Goal: Task Accomplishment & Management: Manage account settings

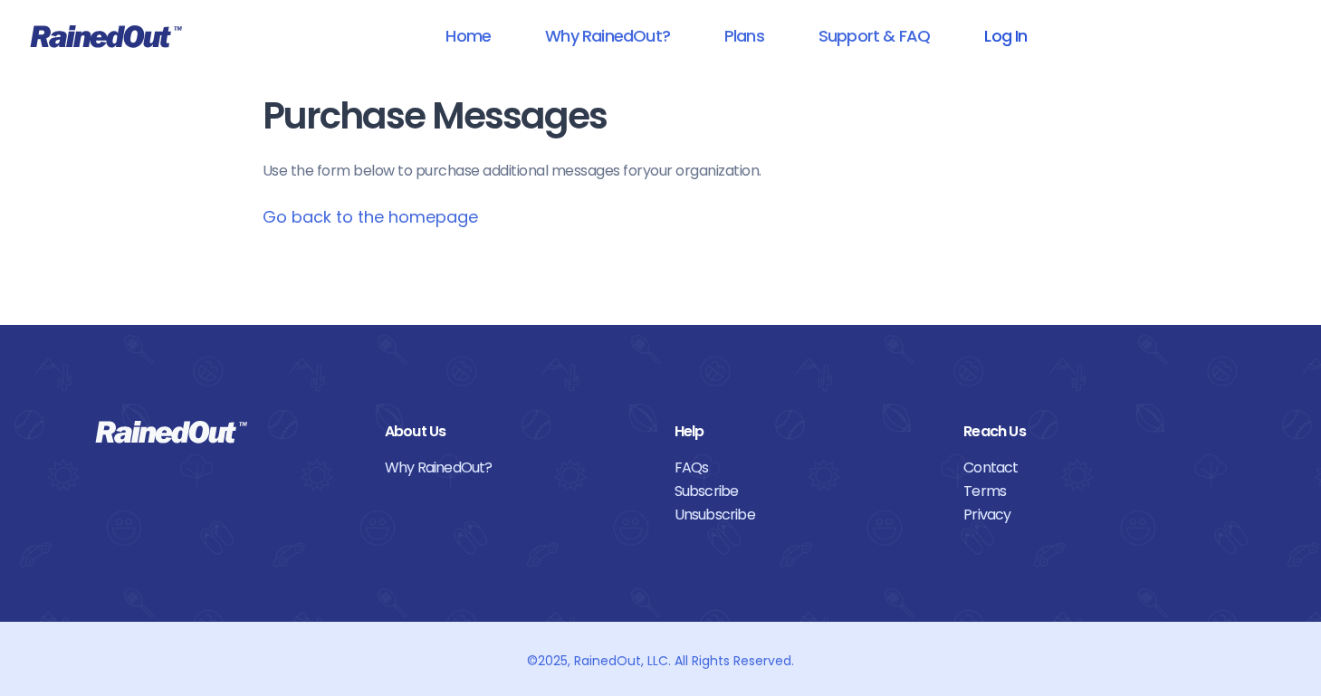
click at [975, 35] on link "Log In" at bounding box center [1005, 35] width 90 height 41
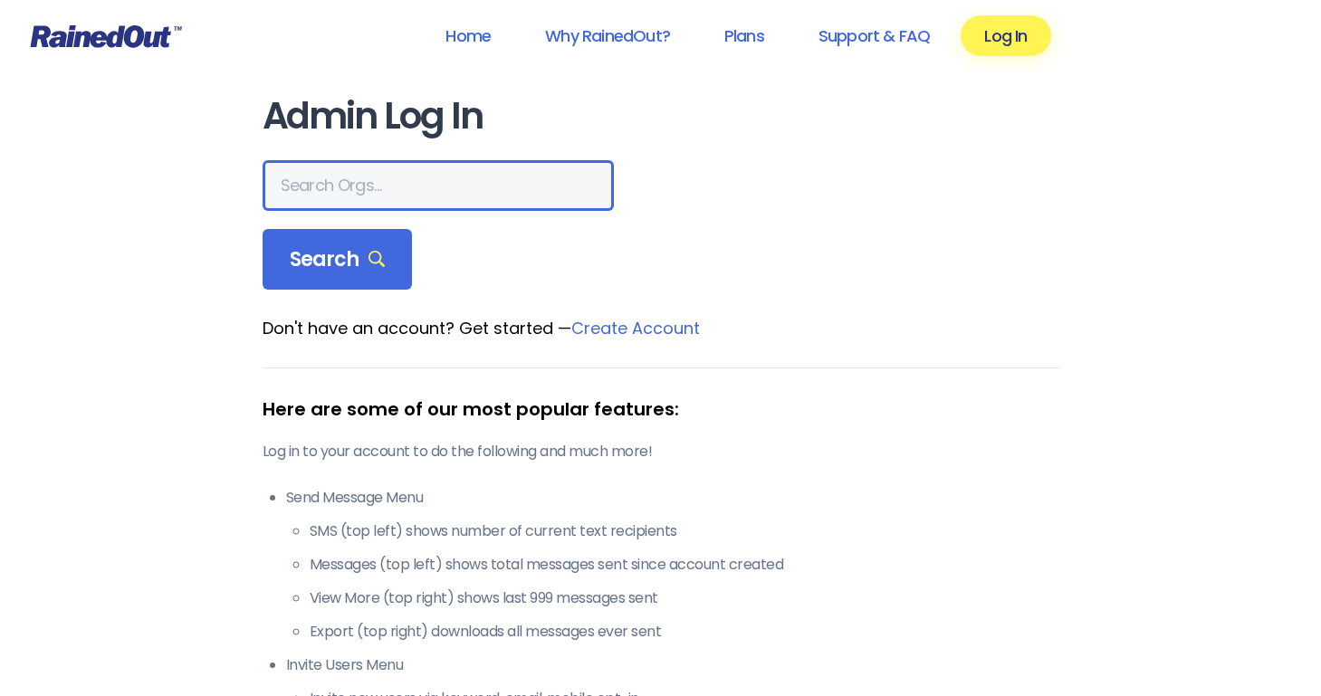
click at [444, 178] on input "text" at bounding box center [437, 185] width 351 height 51
type input "riveroakshoa"
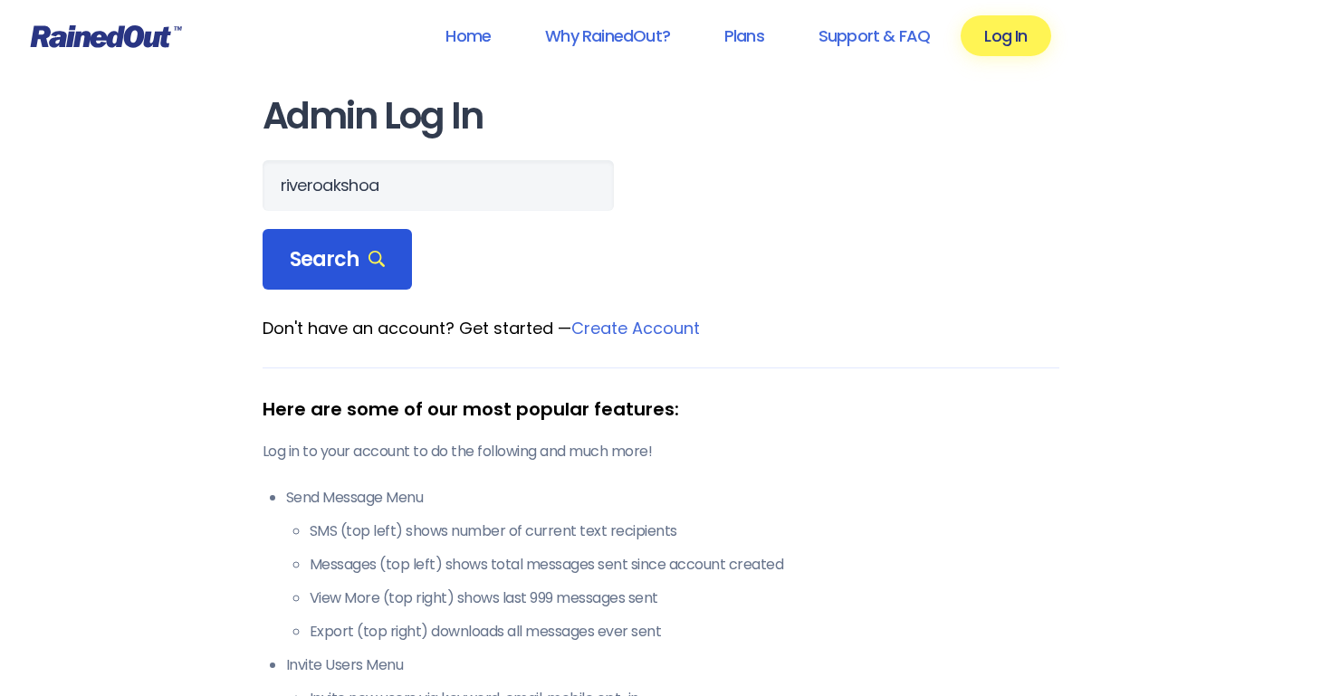
click at [382, 282] on div "Search" at bounding box center [337, 260] width 150 height 62
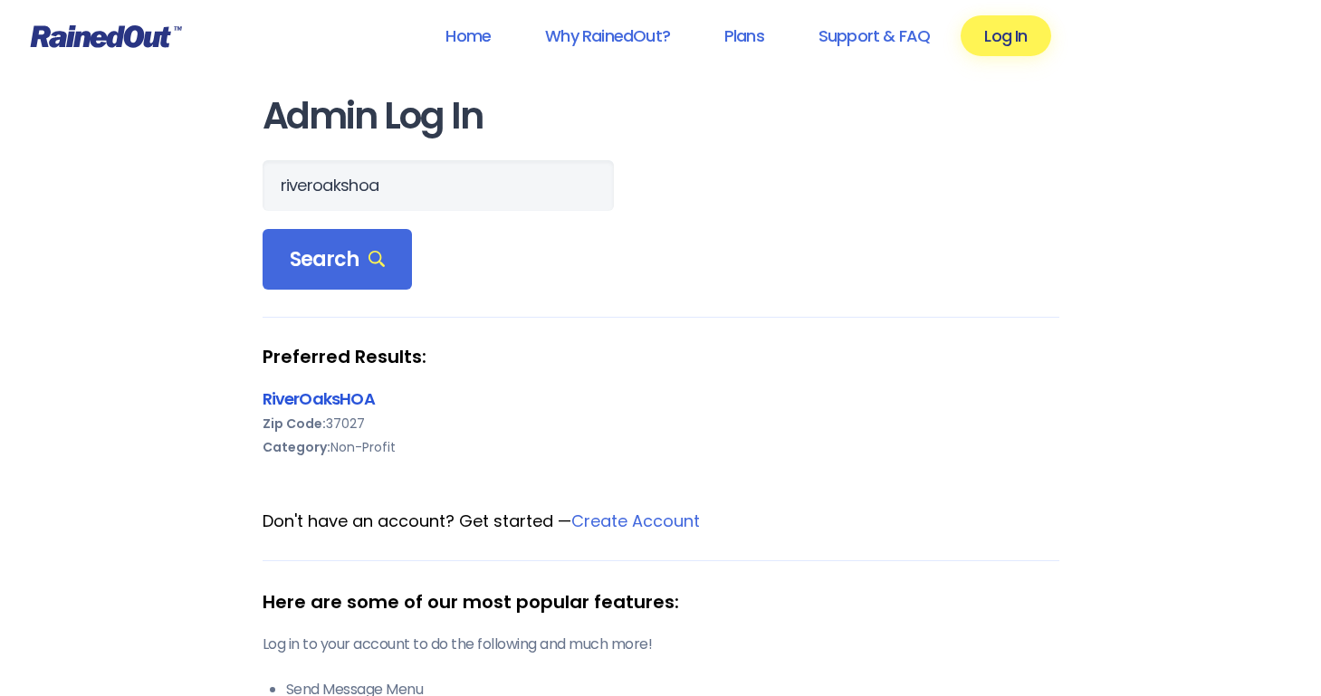
click at [342, 396] on link "RiverOaksHOA" at bounding box center [318, 398] width 112 height 23
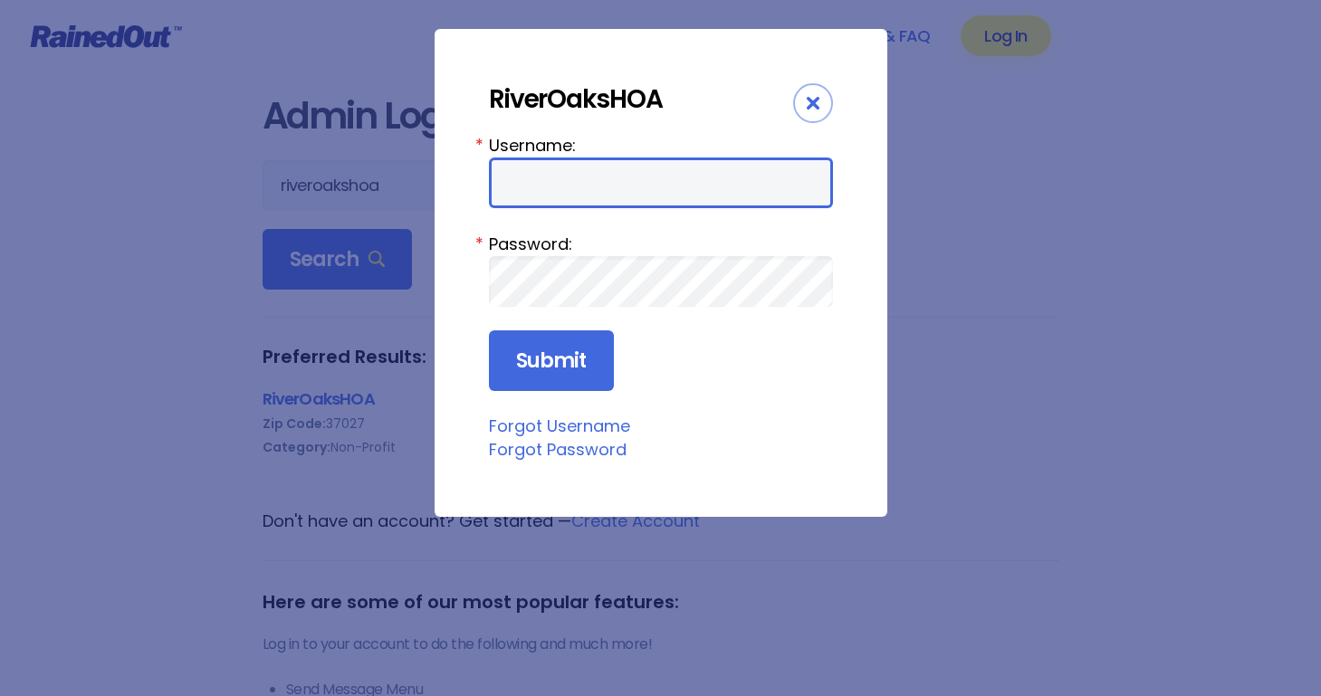
click at [674, 192] on input "Username:" at bounding box center [661, 182] width 344 height 51
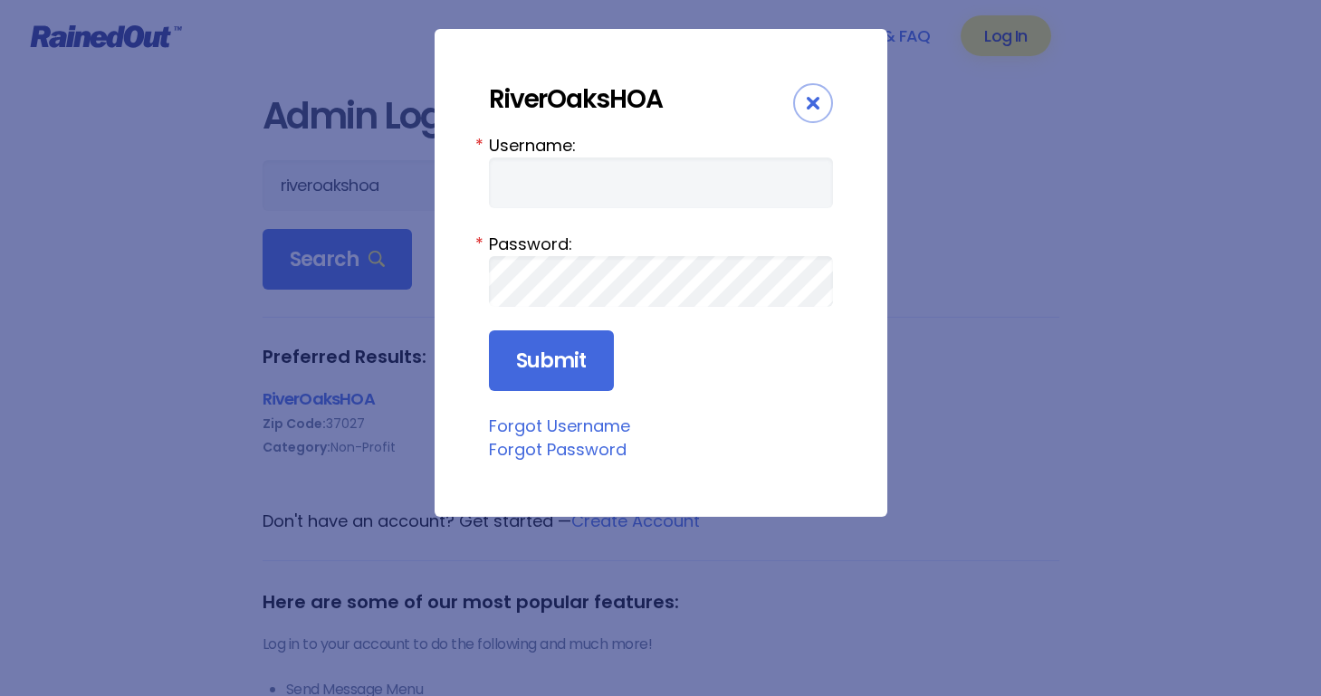
click at [832, 222] on div "RiverOaksHOA Username: * Password: * Submit Forgot Username Forgot Password" at bounding box center [660, 273] width 453 height 488
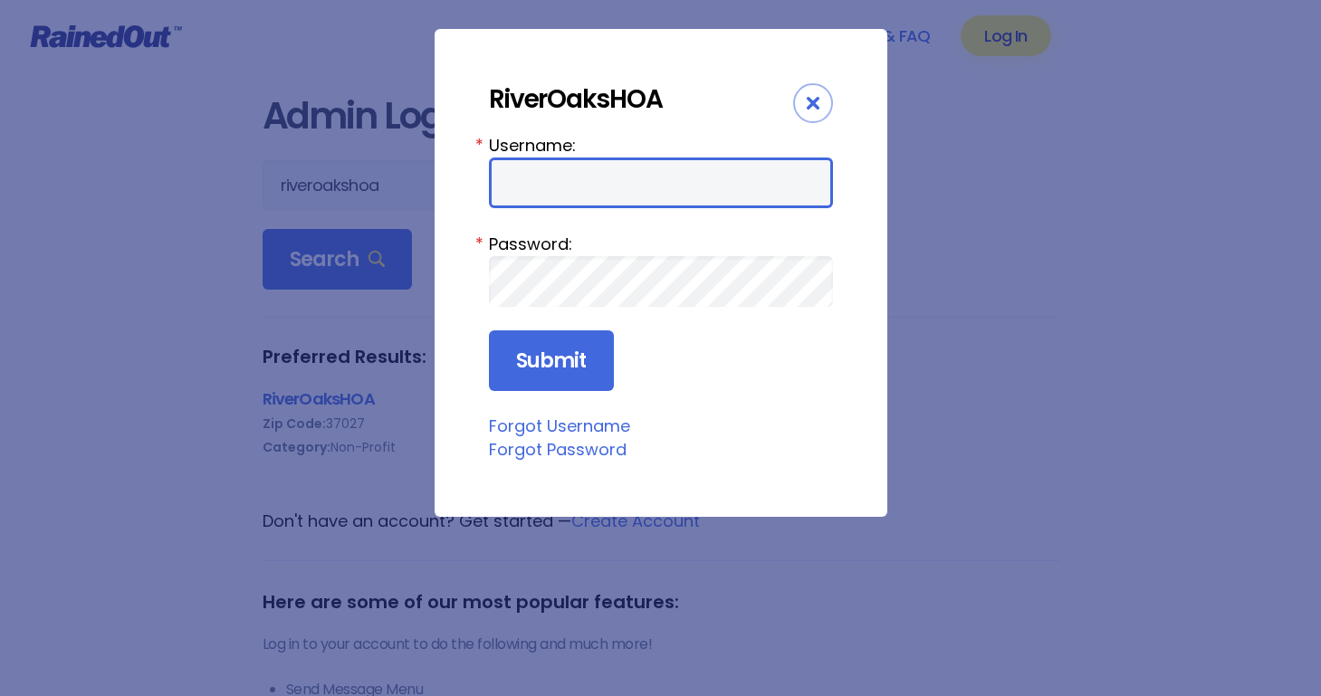
click at [671, 185] on input "Username:" at bounding box center [661, 182] width 344 height 51
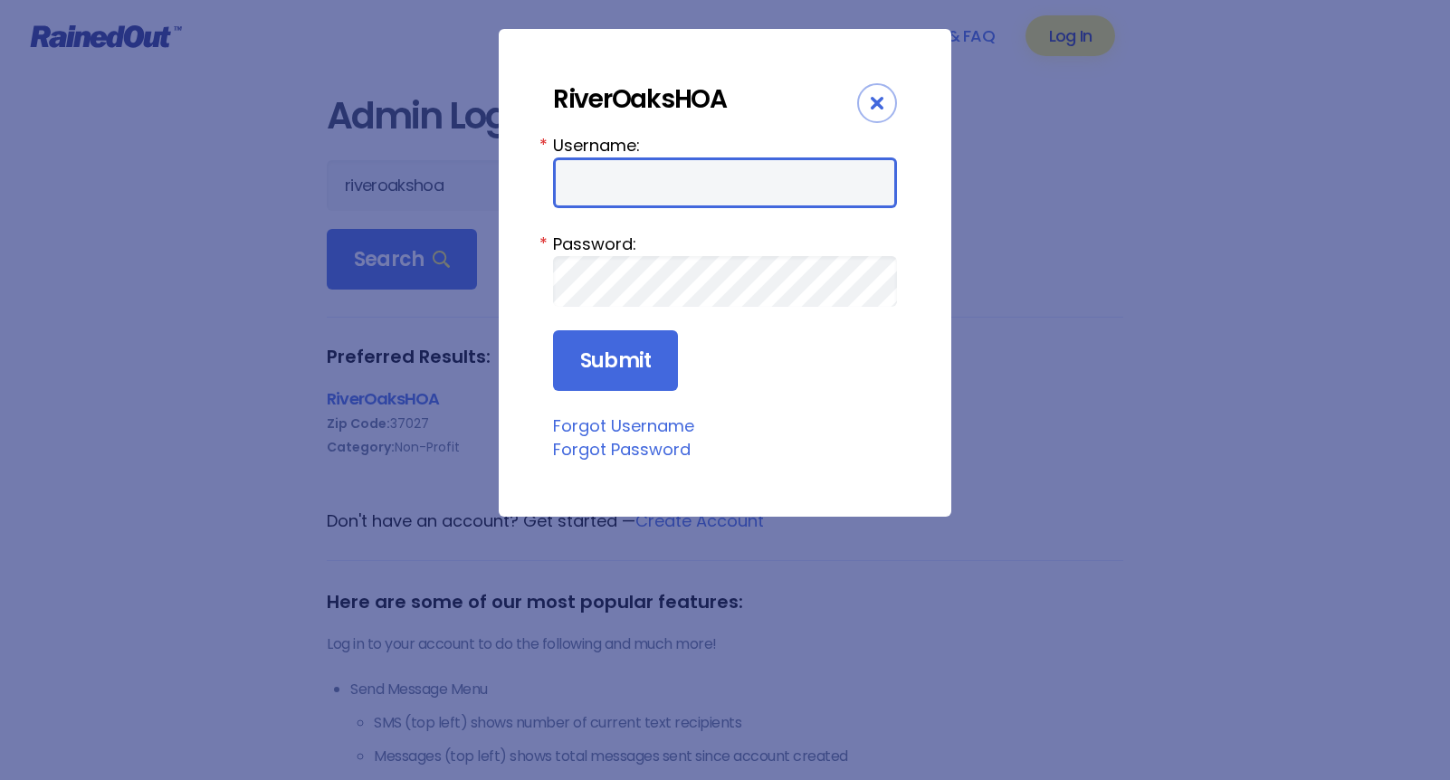
click at [706, 189] on input "Username:" at bounding box center [725, 182] width 344 height 51
type input "riveroakshoa"
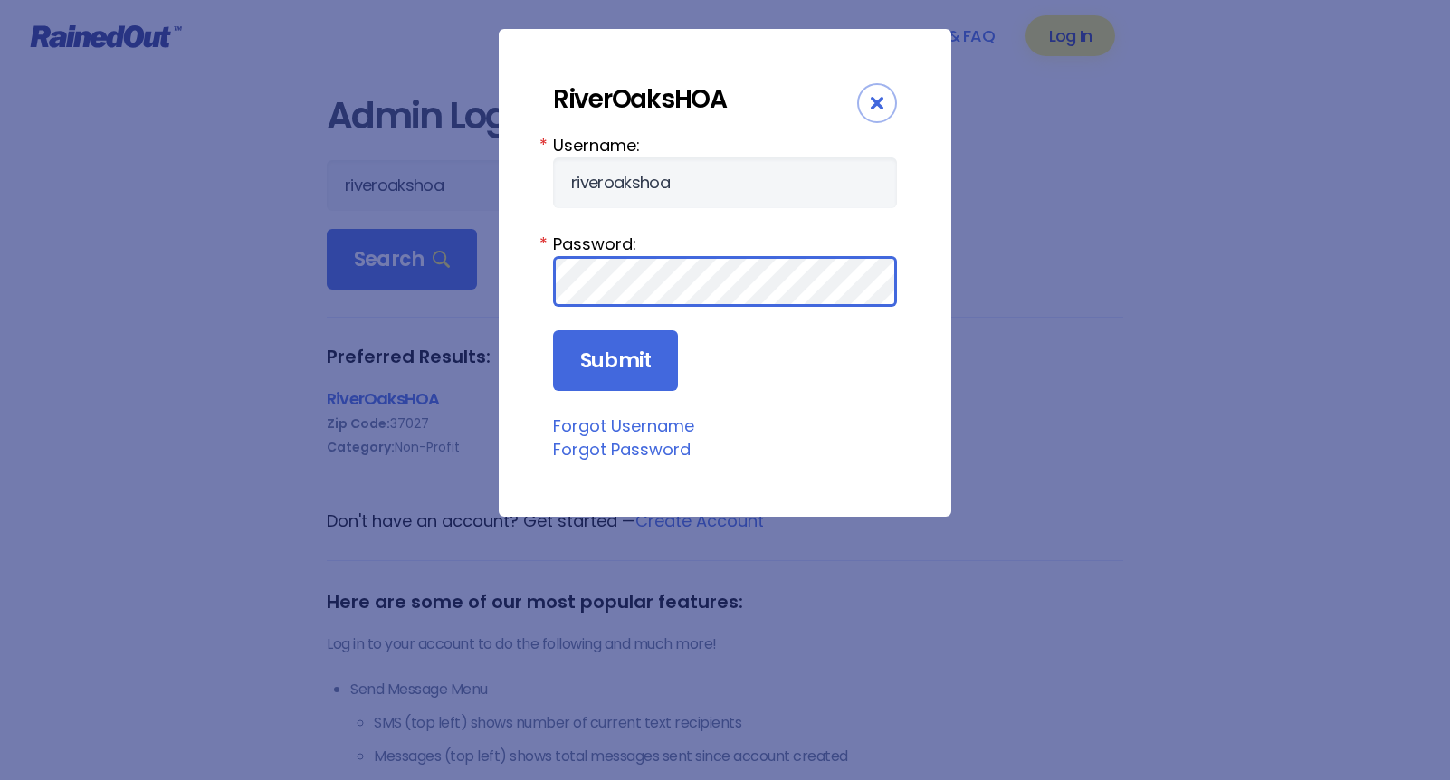
click at [553, 330] on input "Submit" at bounding box center [615, 361] width 125 height 62
